Goal: Navigation & Orientation: Find specific page/section

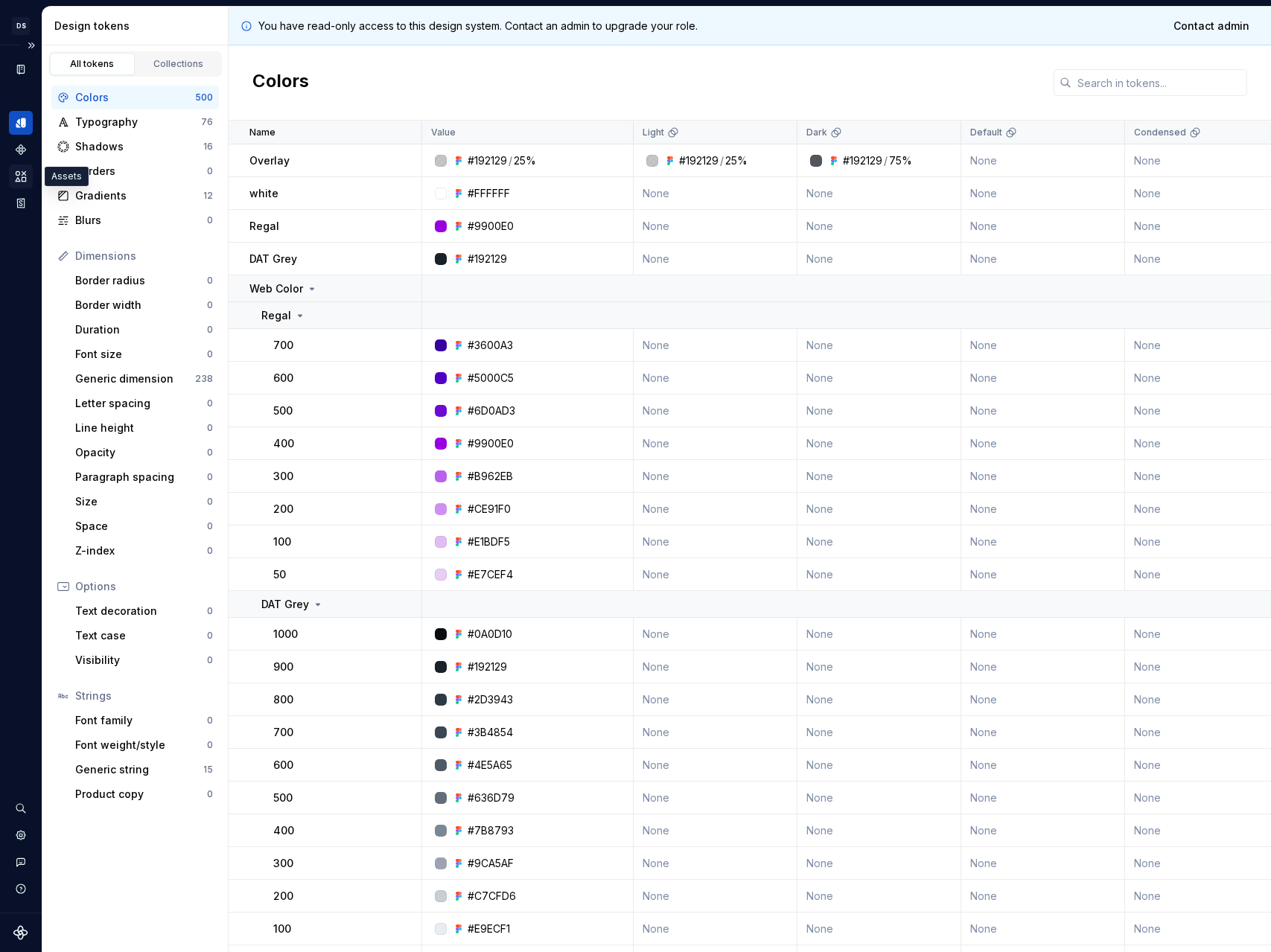
click at [18, 178] on icon "Assets" at bounding box center [21, 176] width 13 height 13
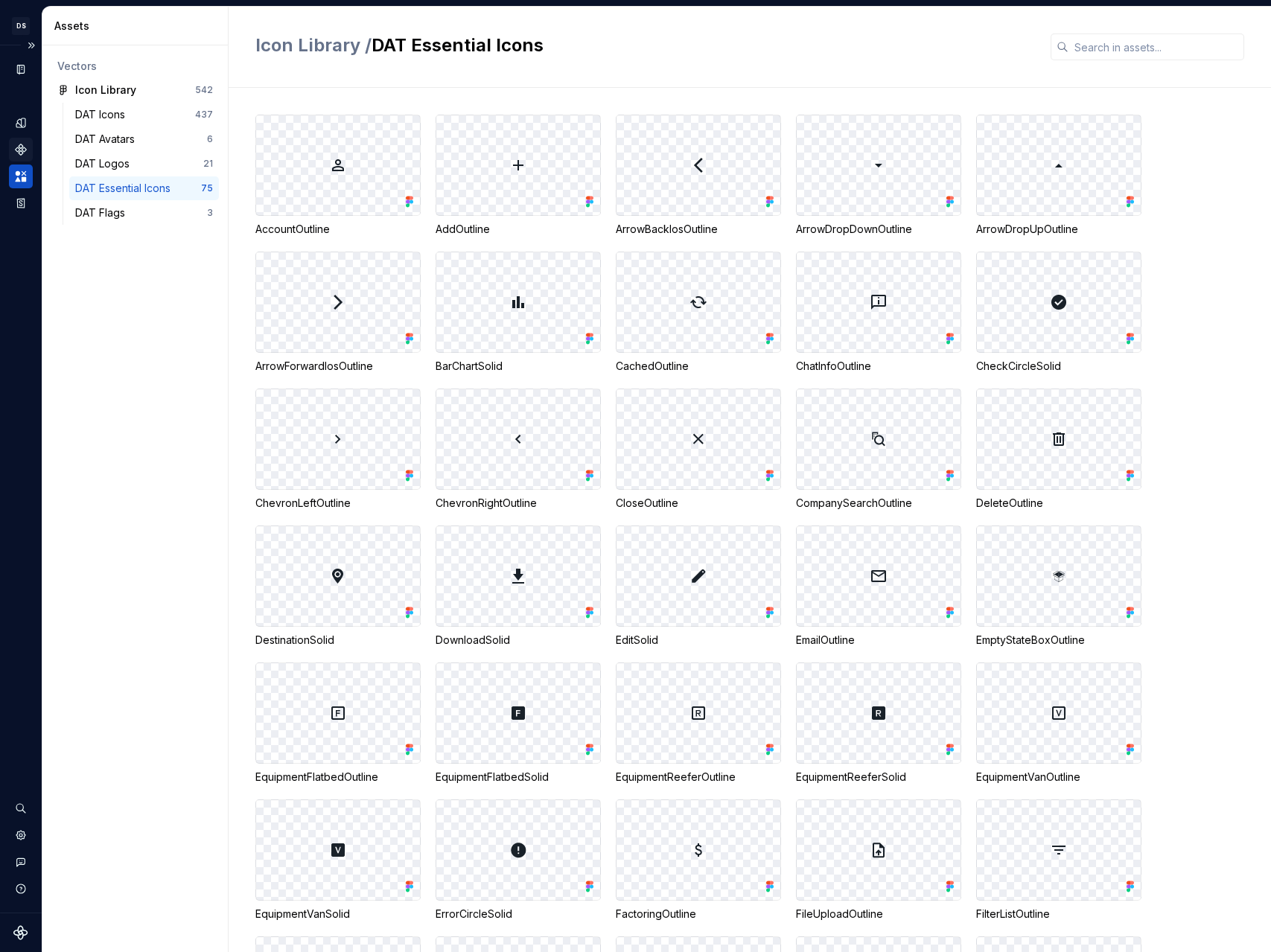
click at [17, 145] on icon "Components" at bounding box center [21, 149] width 13 height 13
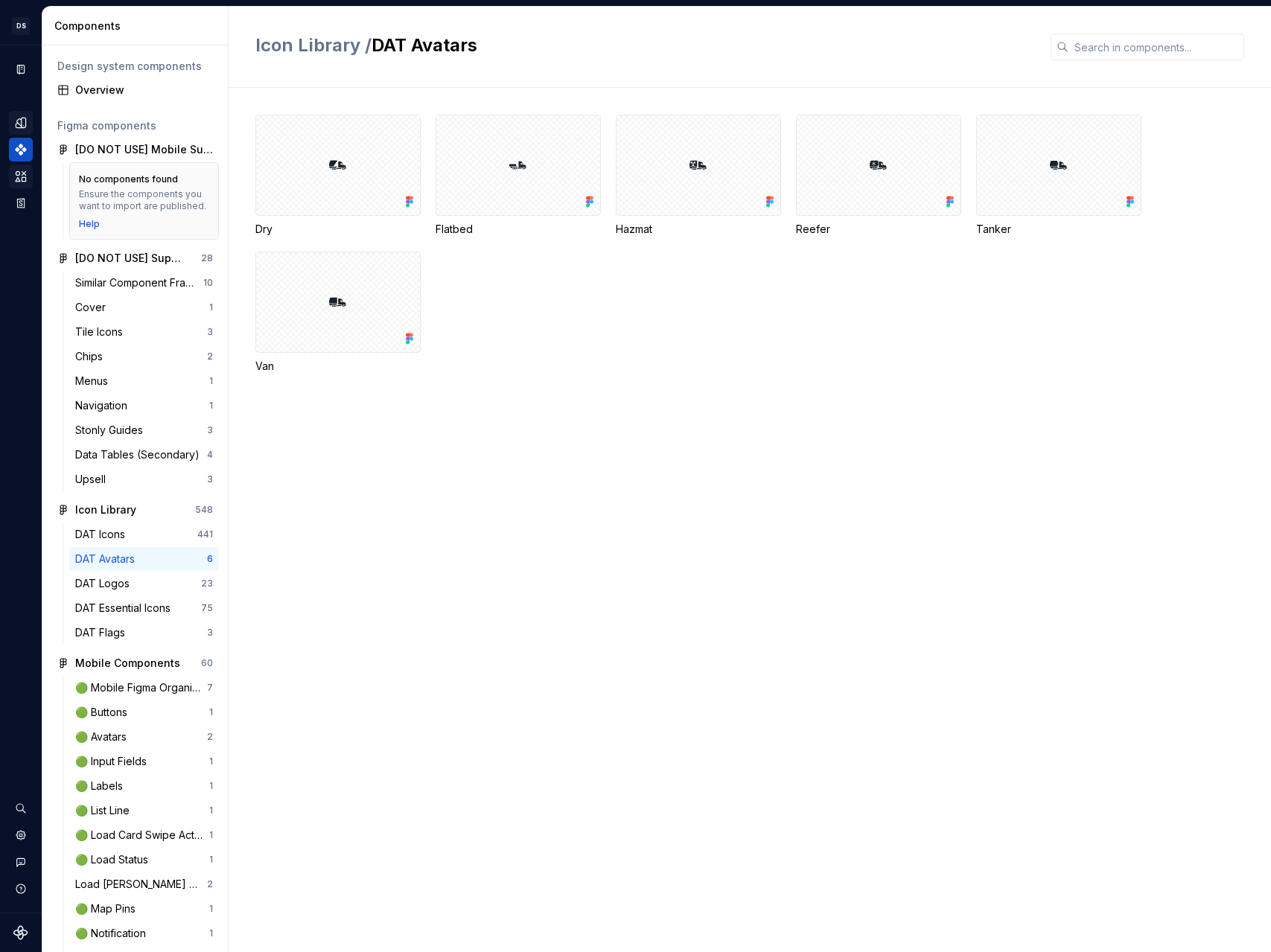
click at [29, 119] on div "Design tokens" at bounding box center [20, 122] width 24 height 24
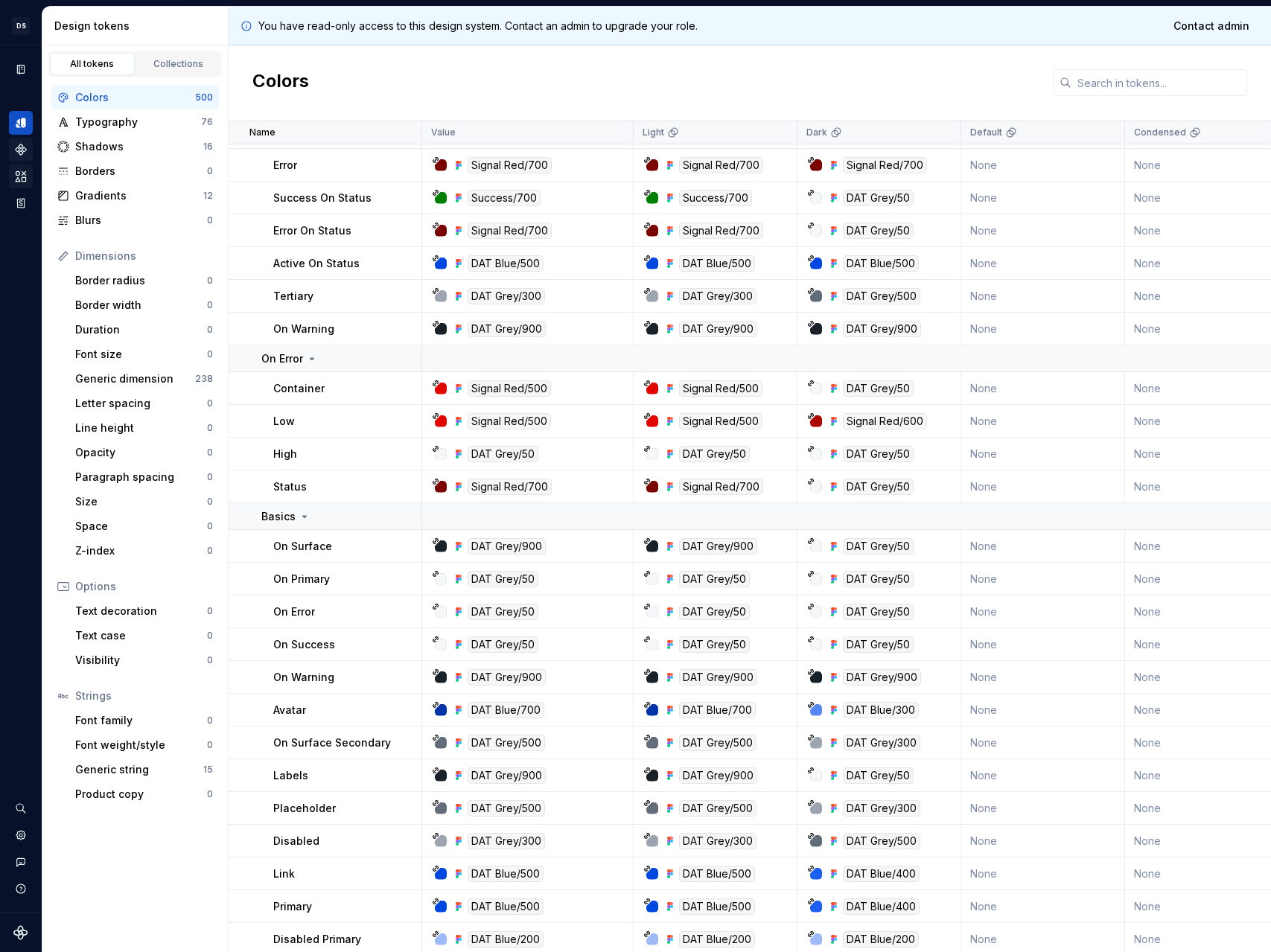
scroll to position [13524, 0]
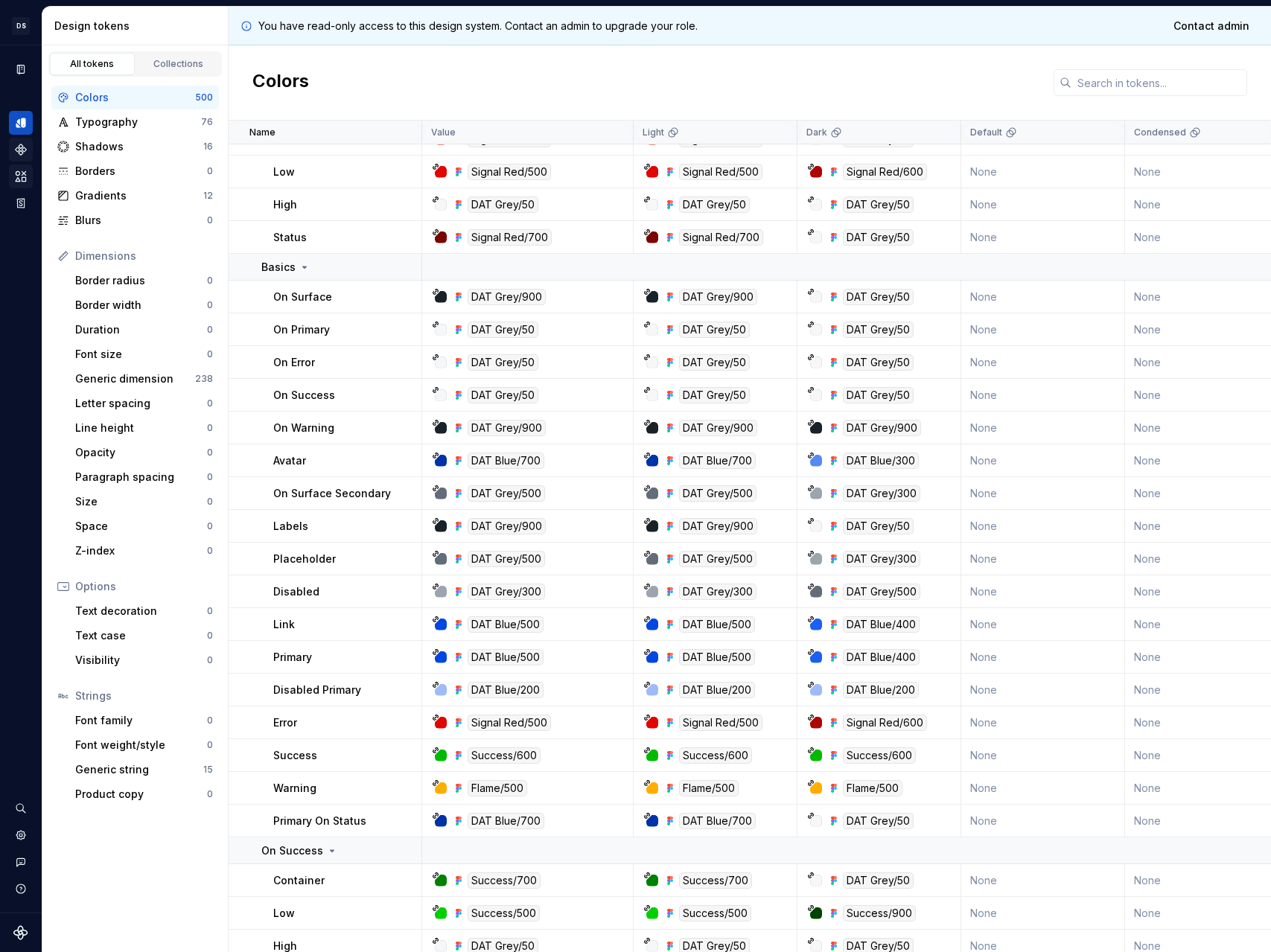
click at [504, 361] on div "DAT Grey/50" at bounding box center [502, 362] width 70 height 16
